Goal: Task Accomplishment & Management: Manage account settings

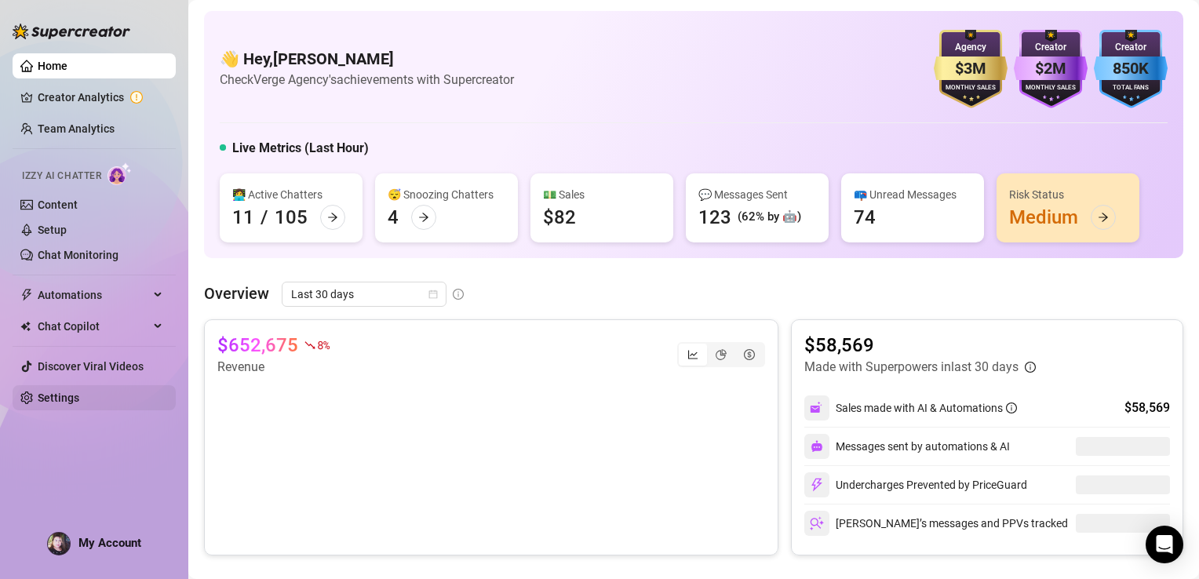
click at [53, 400] on link "Settings" at bounding box center [59, 398] width 42 height 13
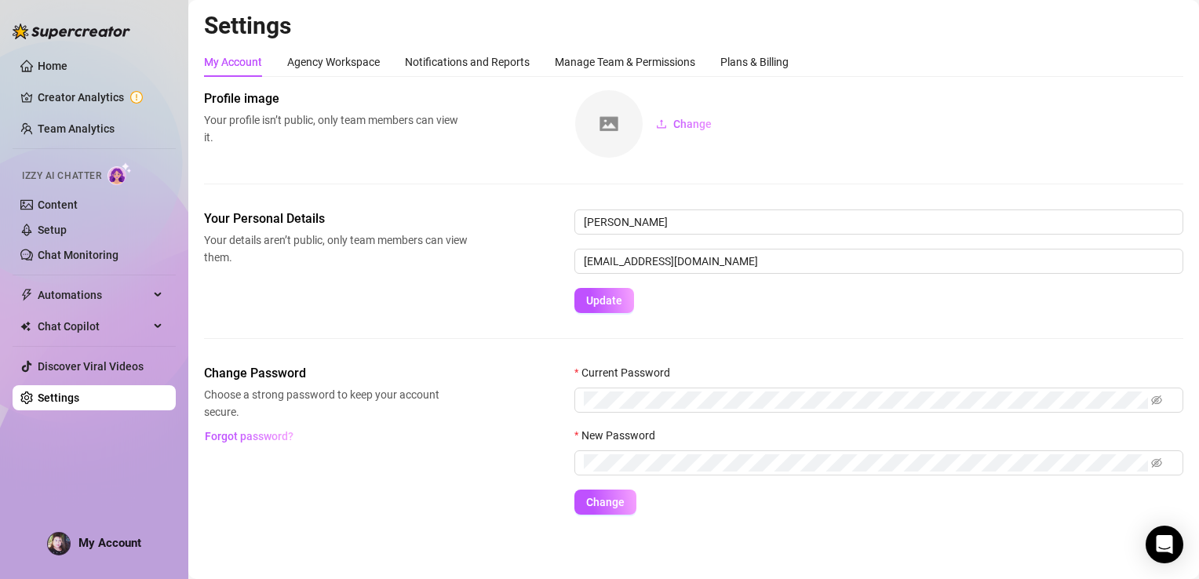
scroll to position [1, 0]
click at [93, 542] on span "My Account" at bounding box center [109, 543] width 63 height 14
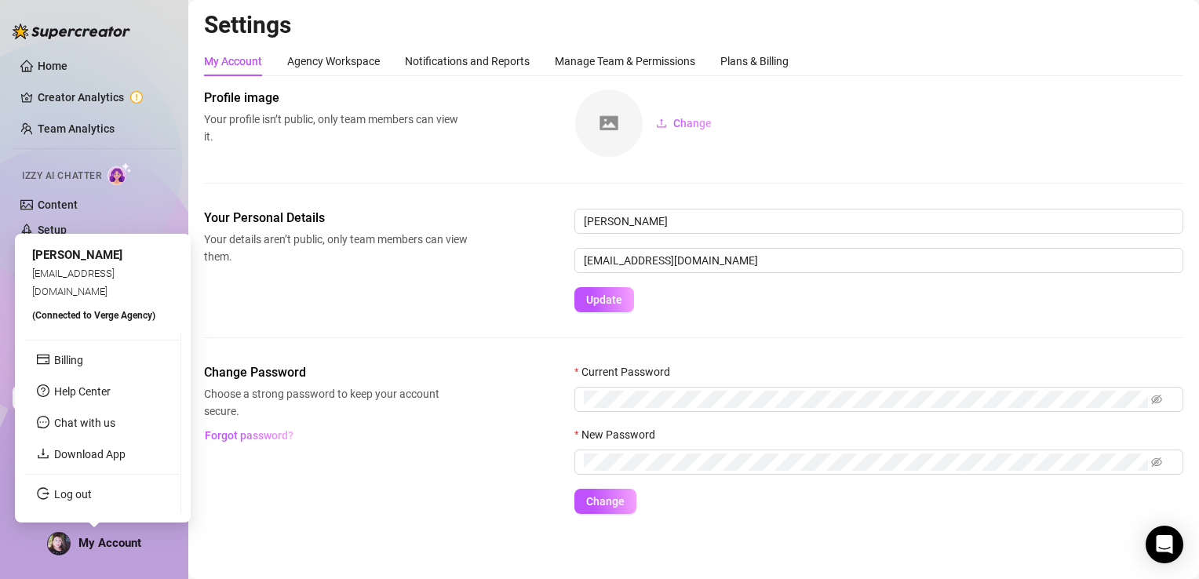
click at [85, 501] on link "Log out" at bounding box center [73, 494] width 38 height 13
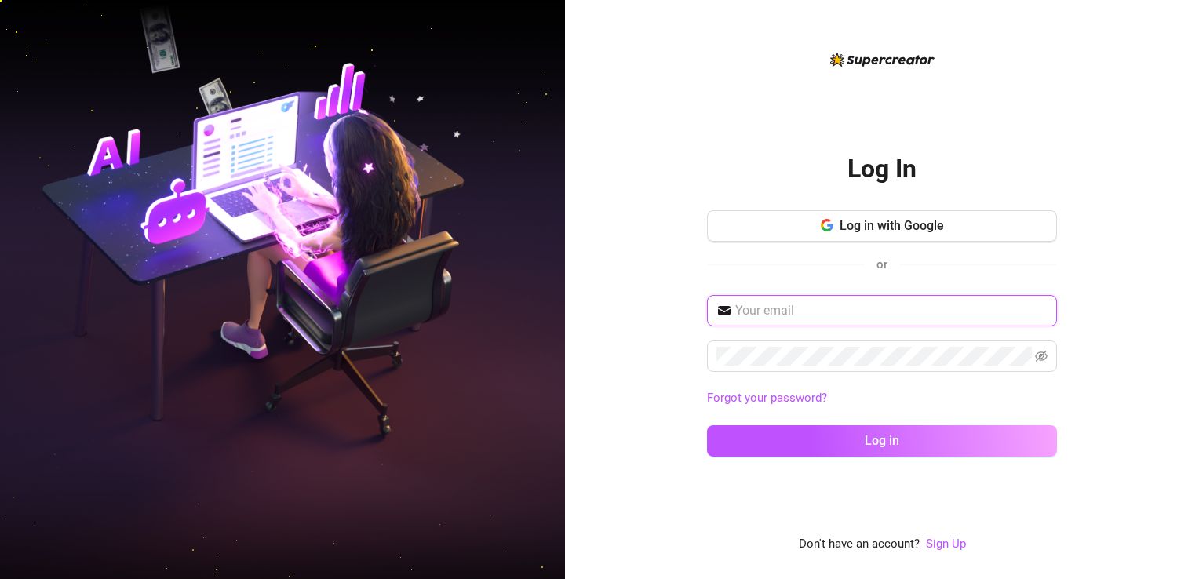
click at [812, 318] on input "text" at bounding box center [891, 310] width 312 height 19
type input "[EMAIL_ADDRESS][DOMAIN_NAME]"
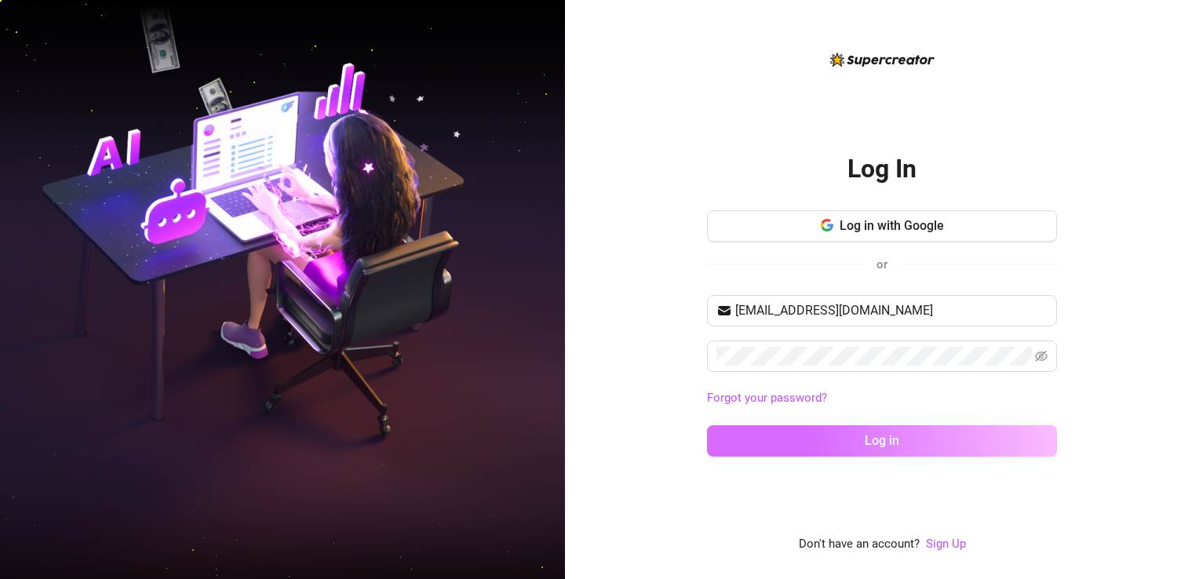
click at [909, 438] on button "Log in" at bounding box center [882, 440] width 350 height 31
